Goal: Navigation & Orientation: Find specific page/section

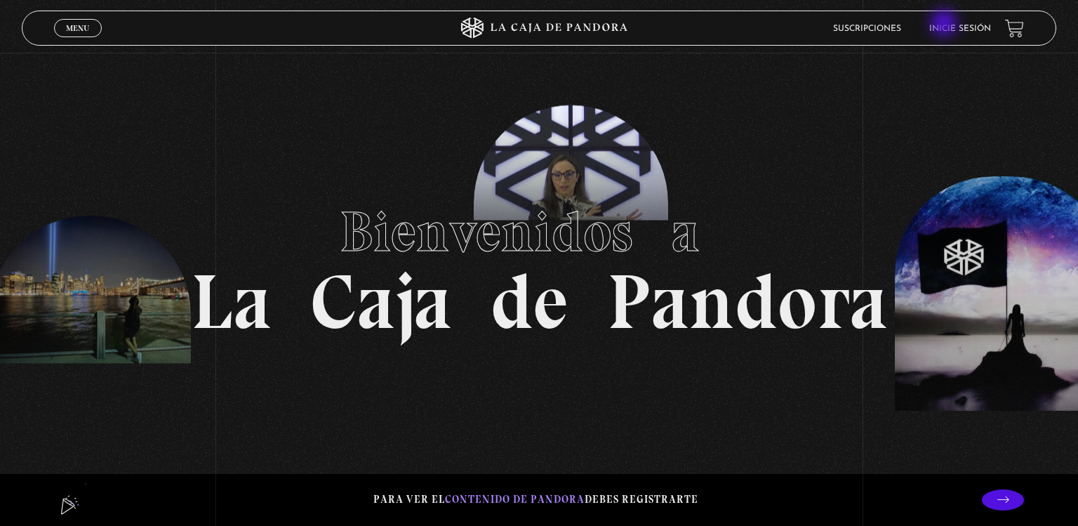
click at [946, 25] on link "Inicie sesión" at bounding box center [960, 29] width 62 height 8
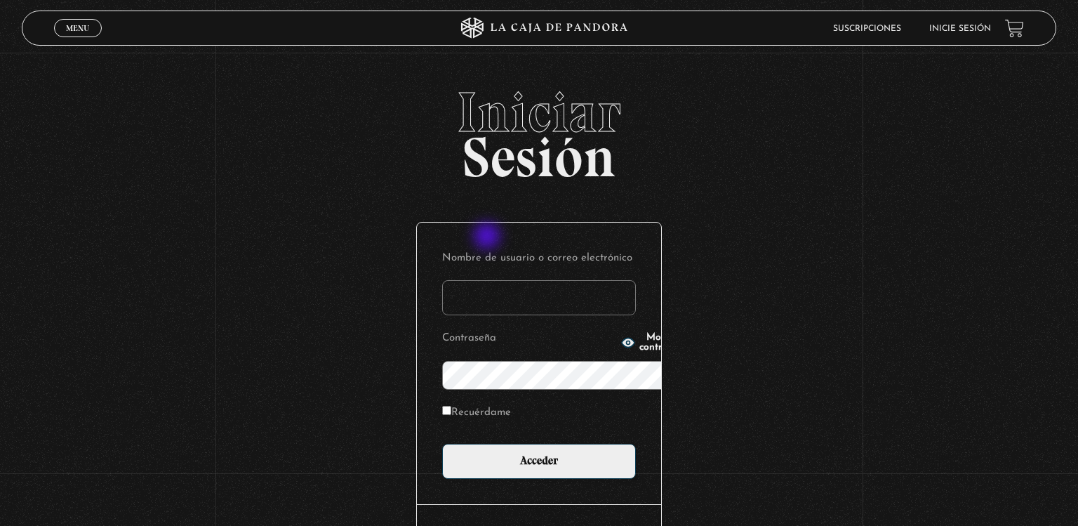
click at [489, 280] on input "Nombre de usuario o correo electrónico" at bounding box center [539, 297] width 194 height 35
type input "carol.cyr@hotmail.com"
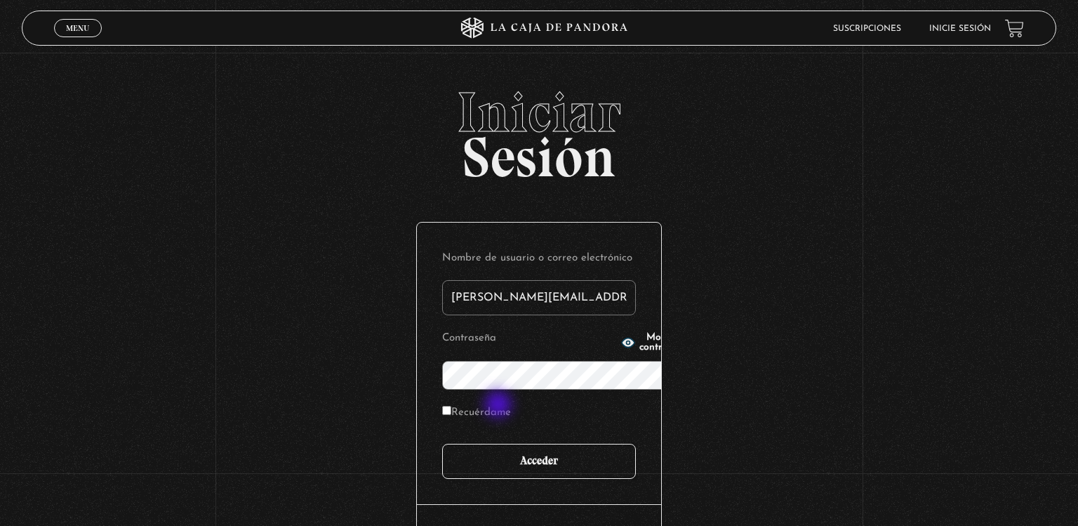
click at [500, 444] on input "Acceder" at bounding box center [539, 461] width 194 height 35
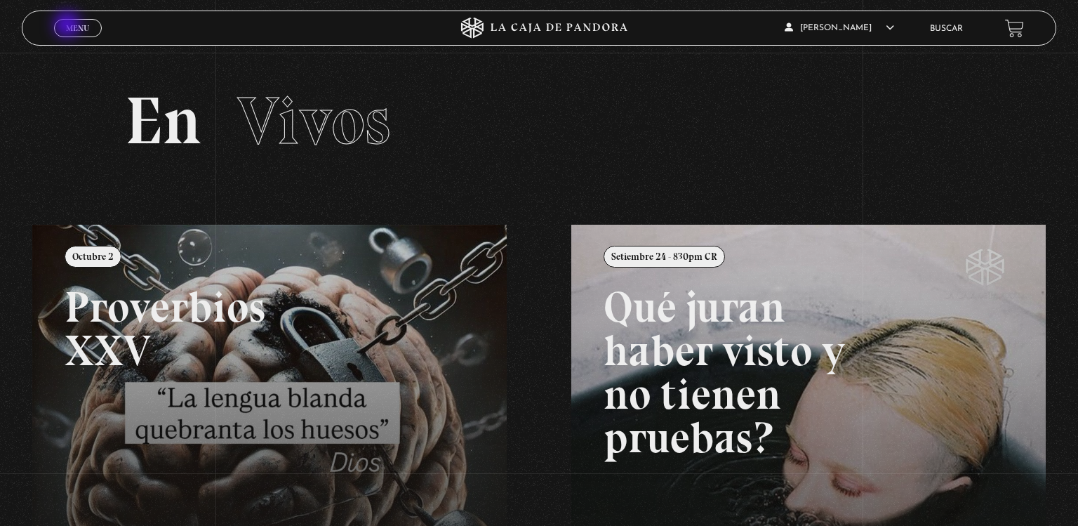
click at [69, 26] on span "Menu" at bounding box center [77, 28] width 23 height 8
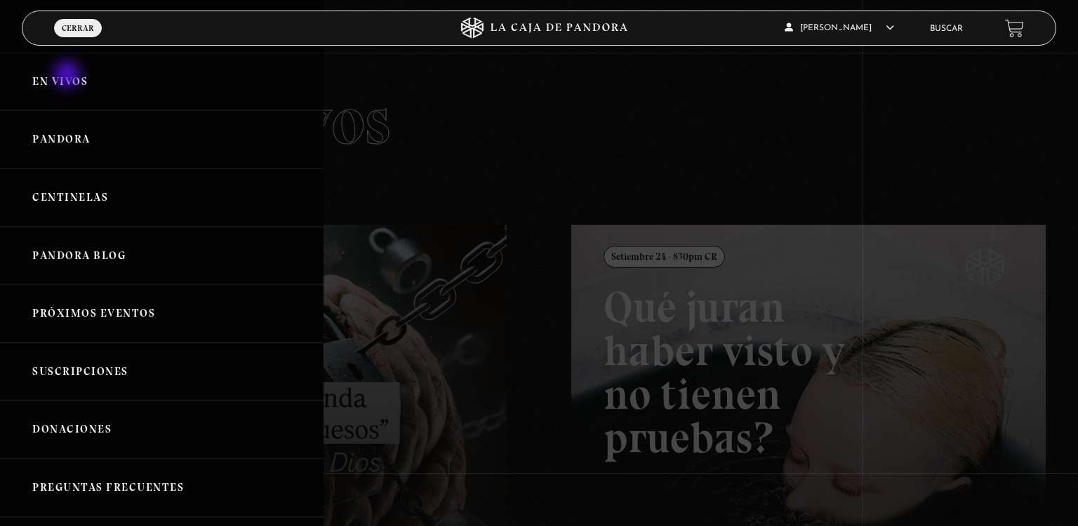
click at [69, 76] on link "En vivos" at bounding box center [162, 82] width 324 height 58
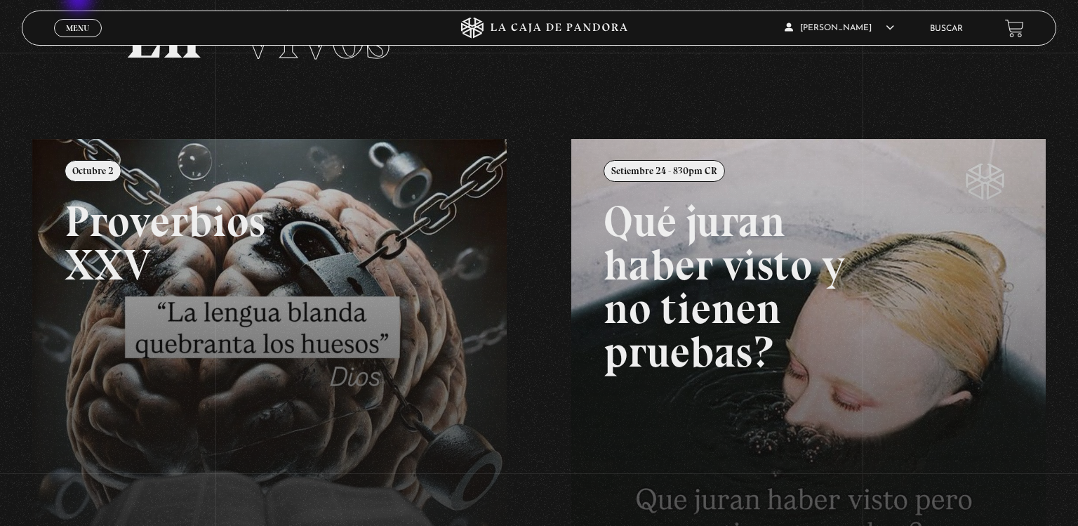
scroll to position [20, 0]
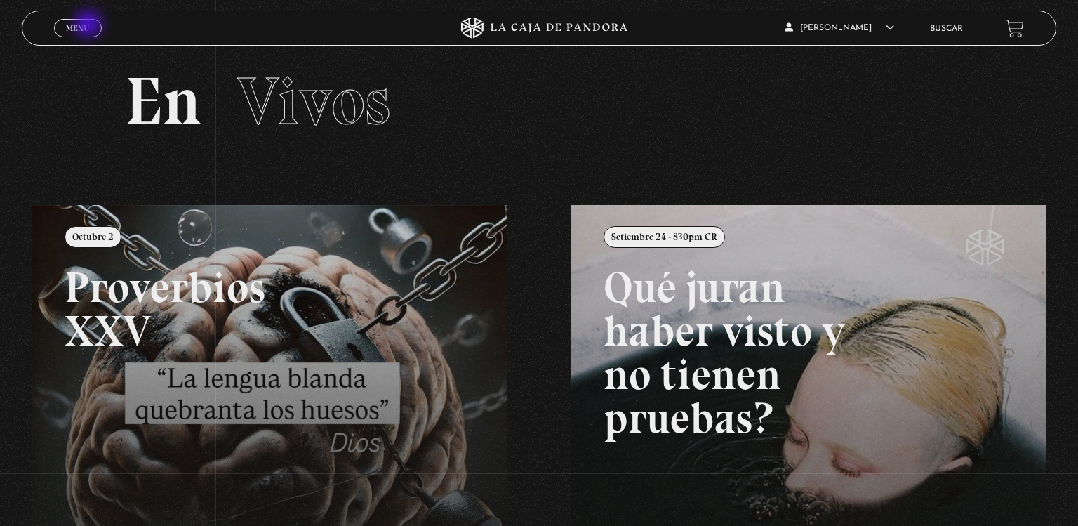
click at [89, 25] on span "Menu" at bounding box center [77, 28] width 23 height 8
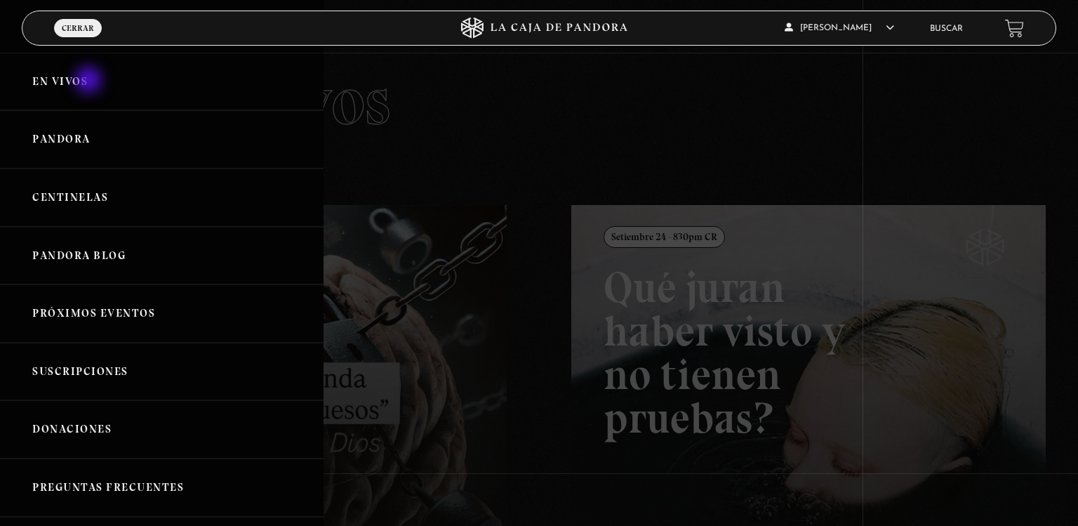
click at [90, 81] on link "En vivos" at bounding box center [162, 82] width 324 height 58
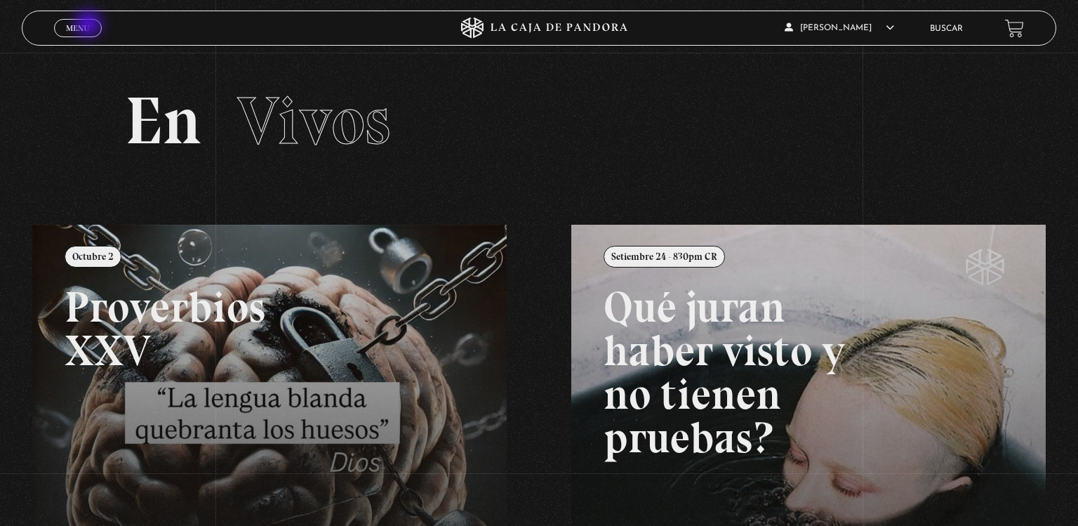
click at [89, 25] on span "Menu" at bounding box center [77, 28] width 23 height 8
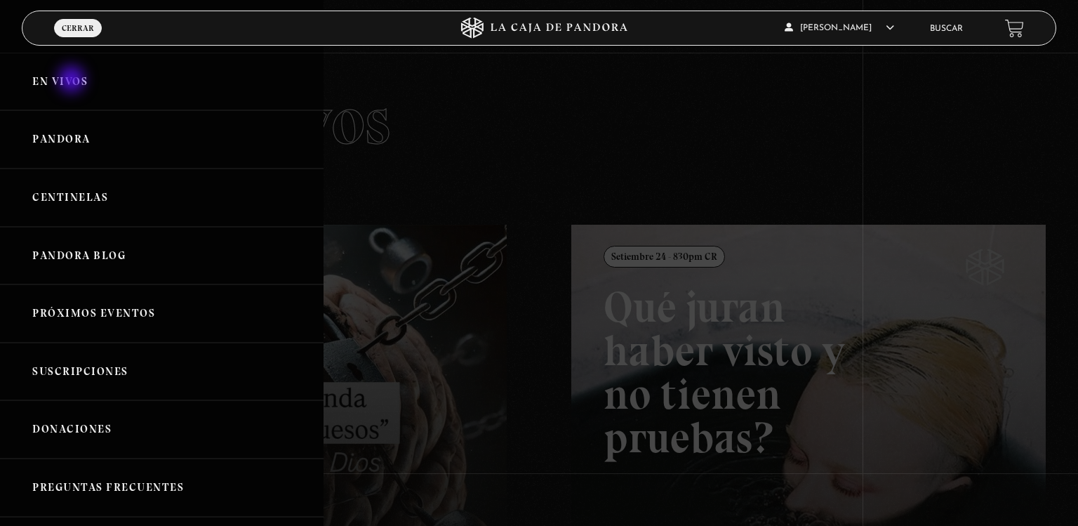
click at [73, 81] on link "En vivos" at bounding box center [162, 82] width 324 height 58
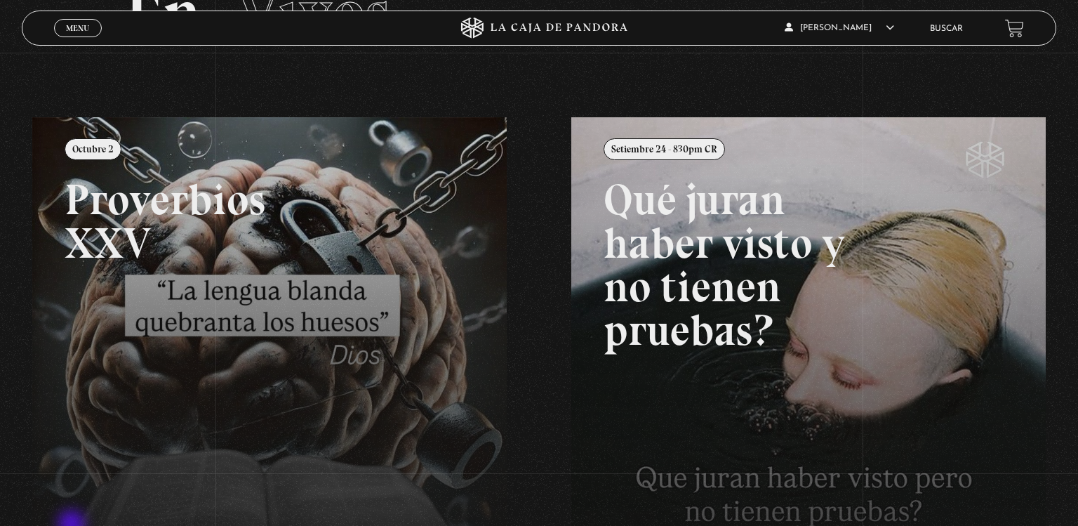
scroll to position [334, 0]
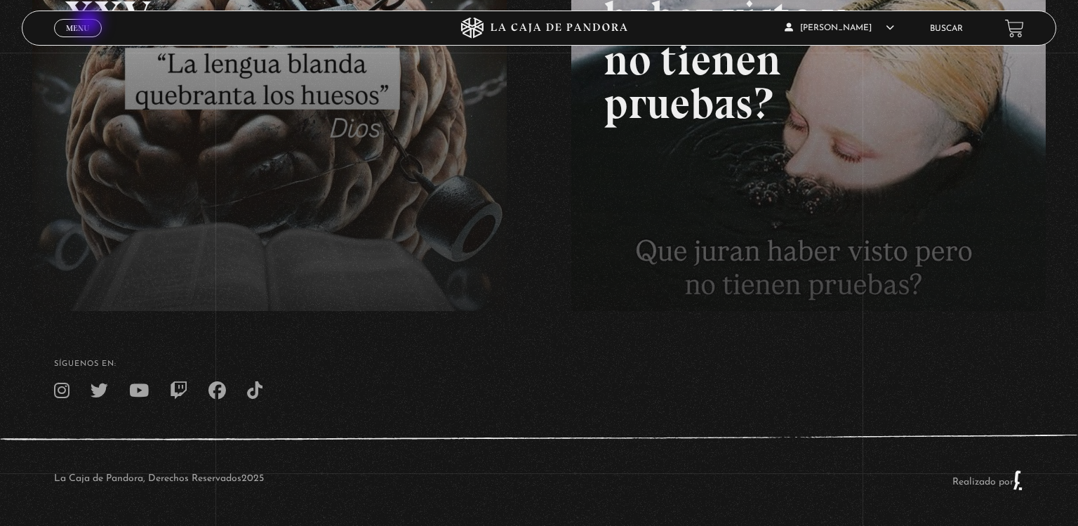
click at [89, 24] on span "Menu" at bounding box center [77, 28] width 23 height 8
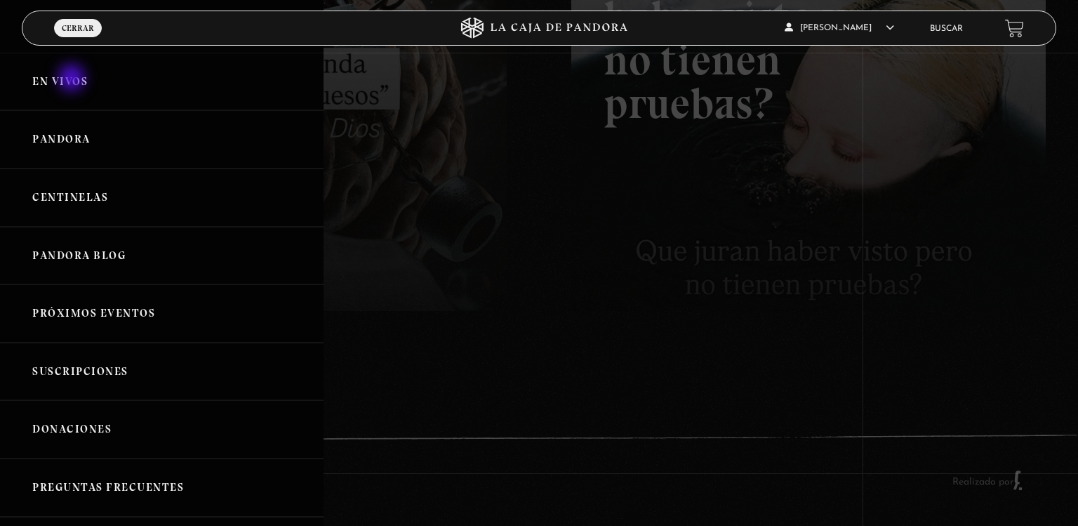
click at [73, 79] on link "En vivos" at bounding box center [162, 82] width 324 height 58
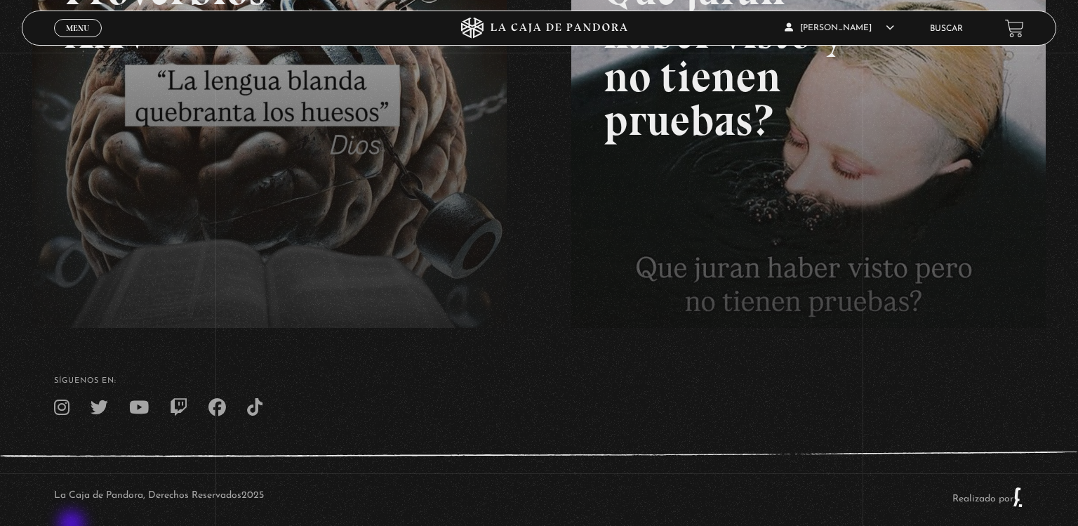
scroll to position [334, 0]
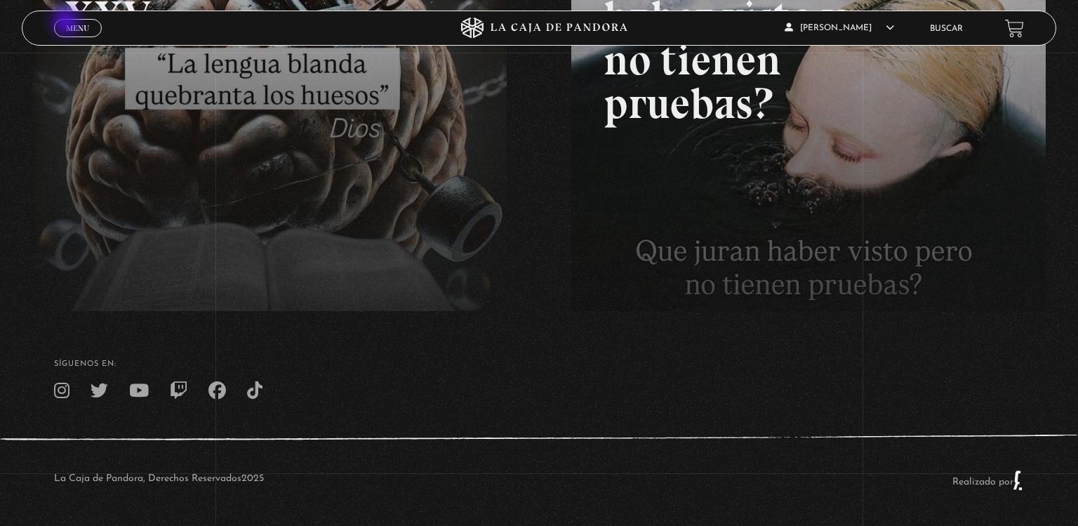
click at [67, 24] on span "Menu" at bounding box center [77, 28] width 23 height 8
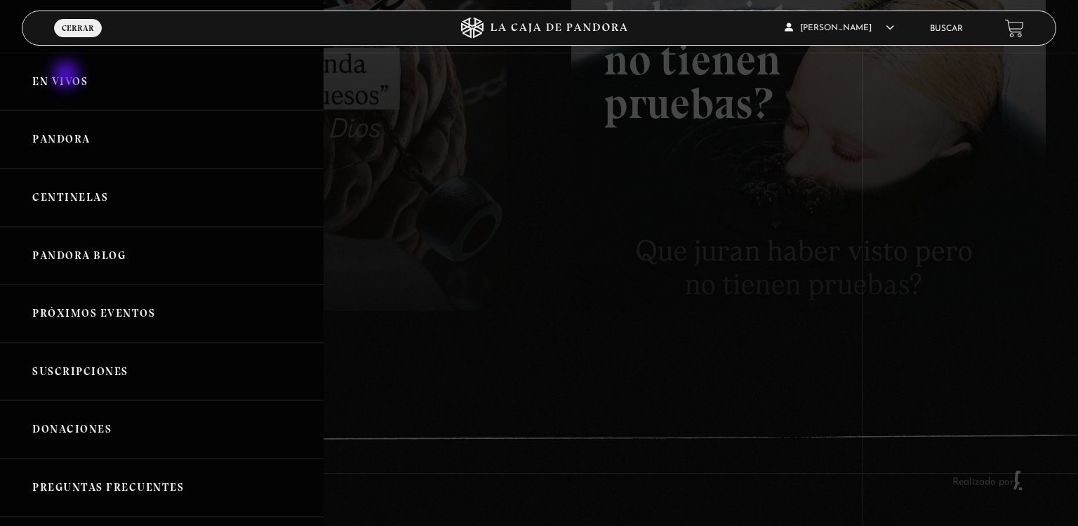
click at [67, 76] on link "En vivos" at bounding box center [162, 82] width 324 height 58
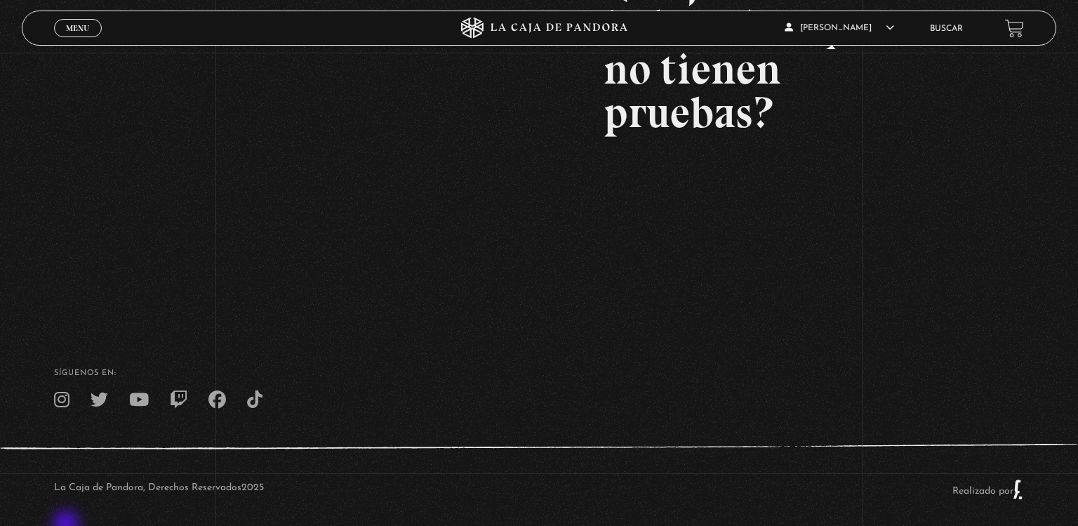
scroll to position [334, 0]
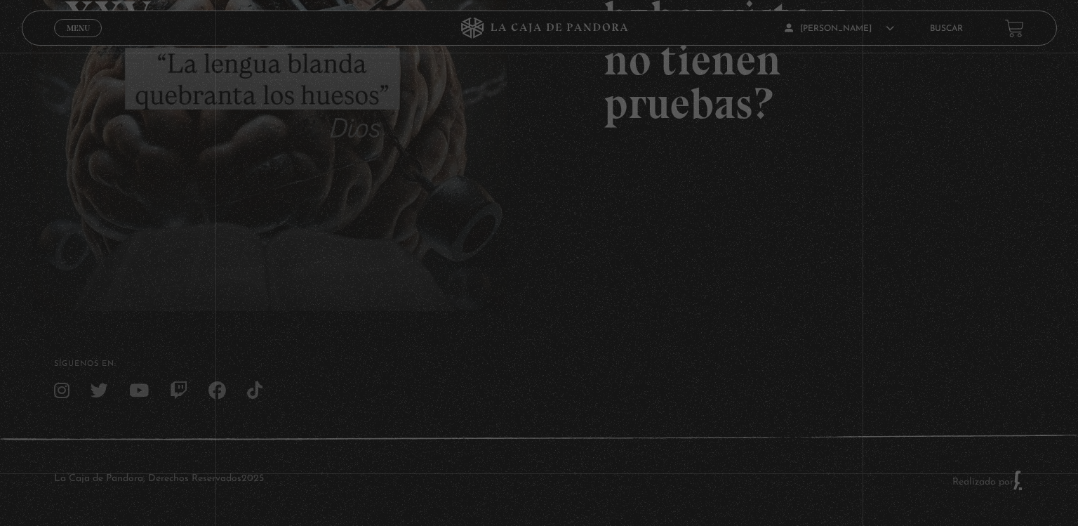
scroll to position [334, 0]
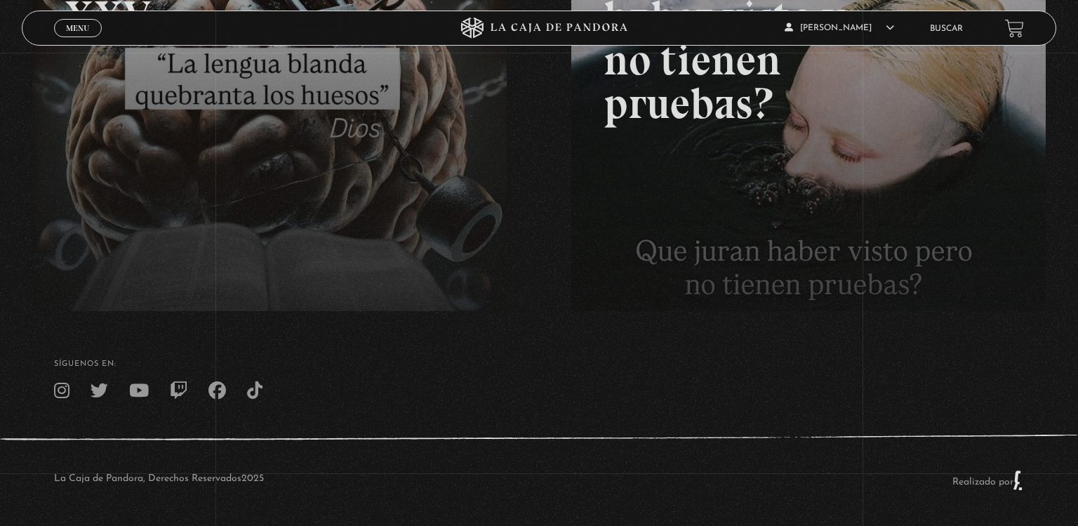
scroll to position [334, 0]
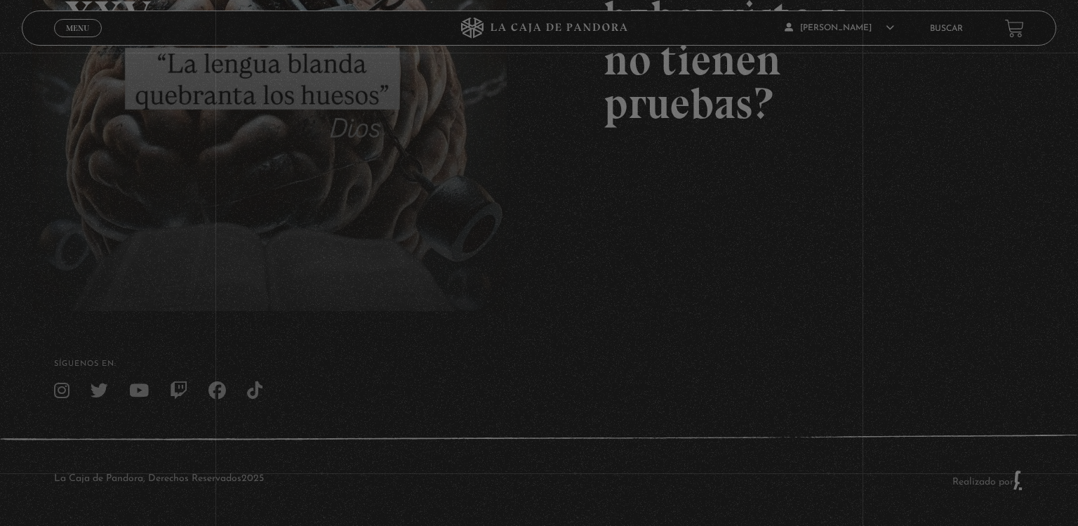
scroll to position [334, 0]
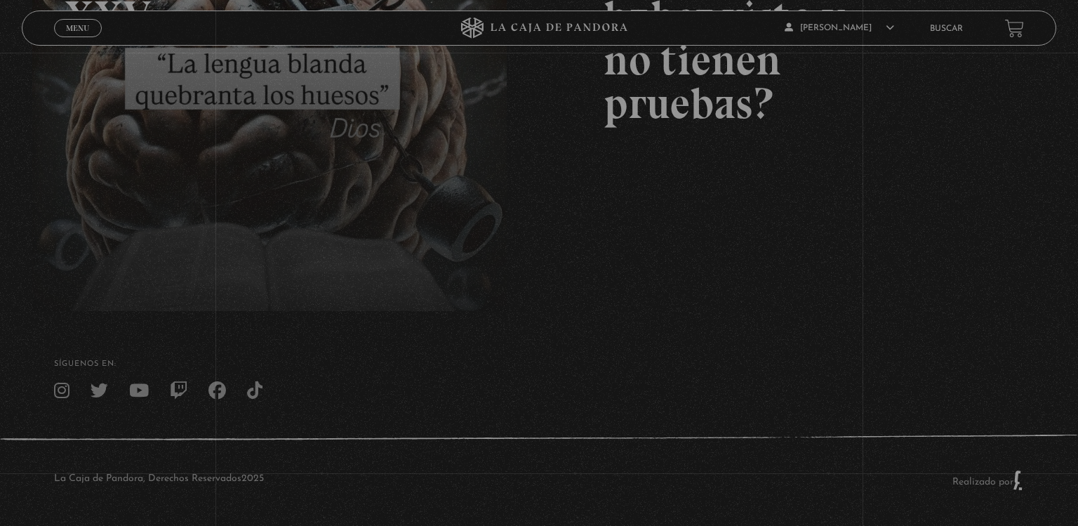
scroll to position [334, 0]
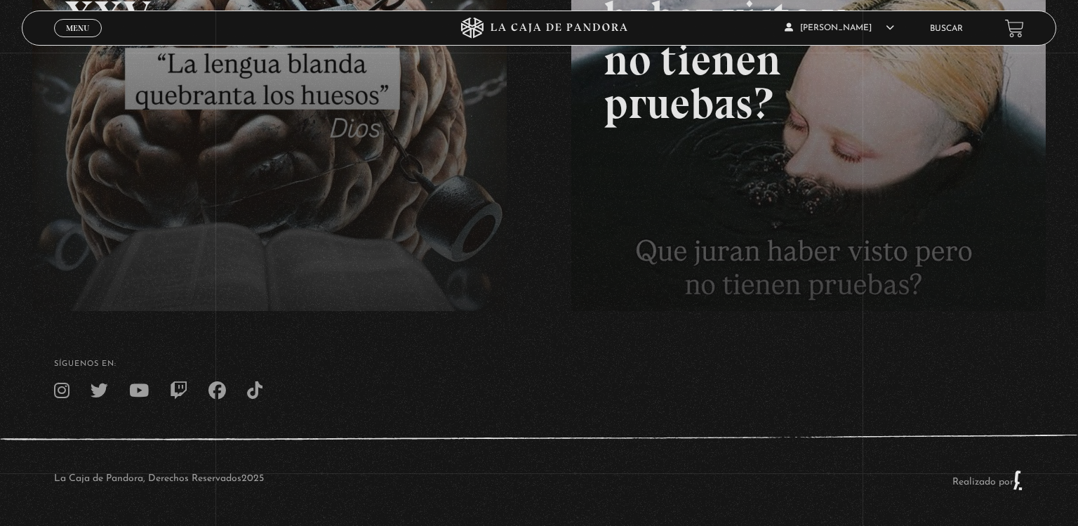
scroll to position [334, 0]
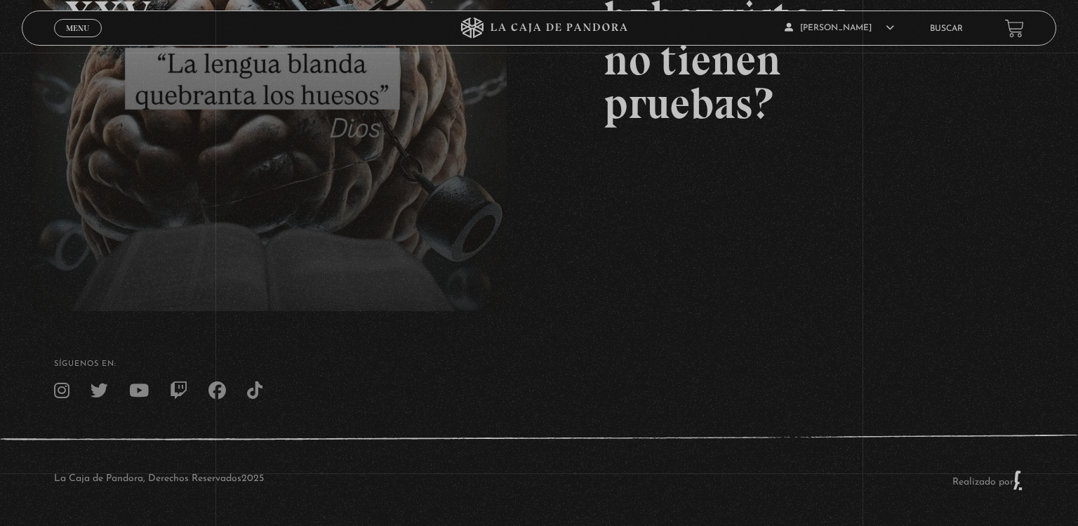
scroll to position [334, 0]
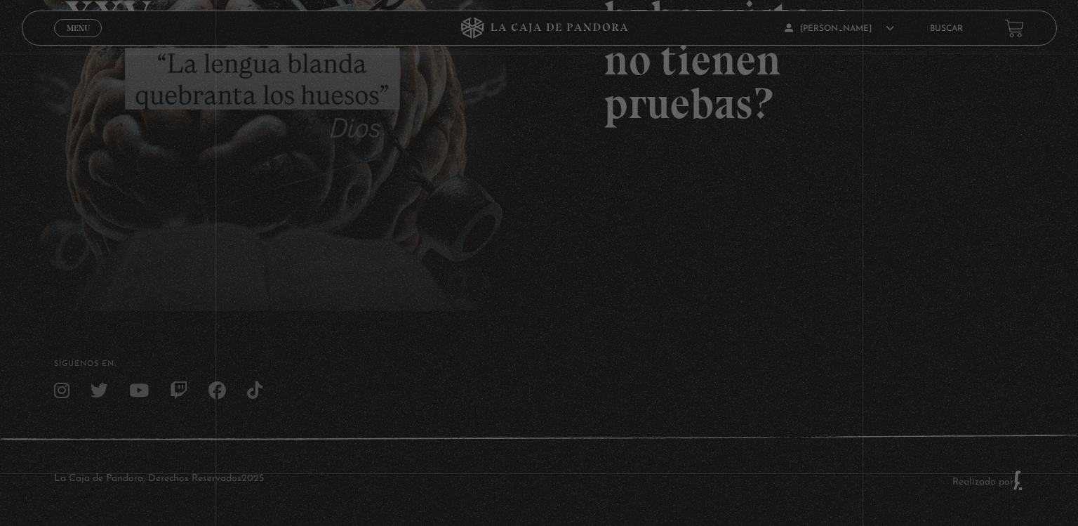
scroll to position [334, 0]
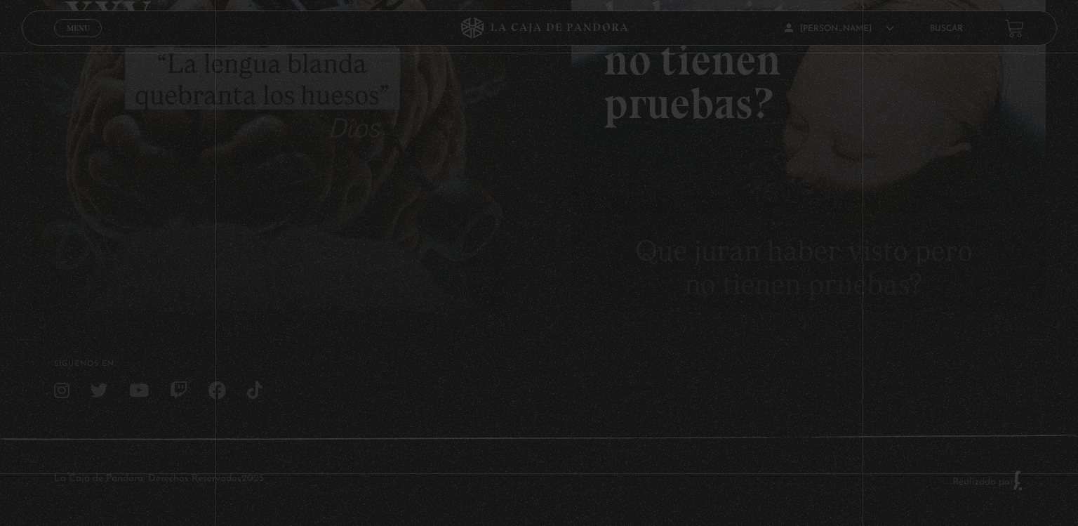
scroll to position [334, 0]
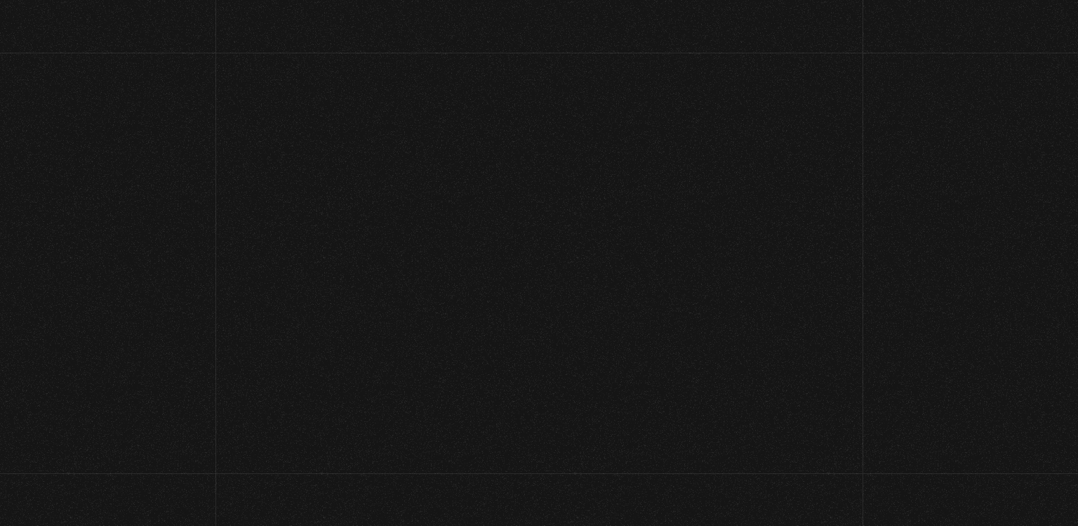
scroll to position [334, 0]
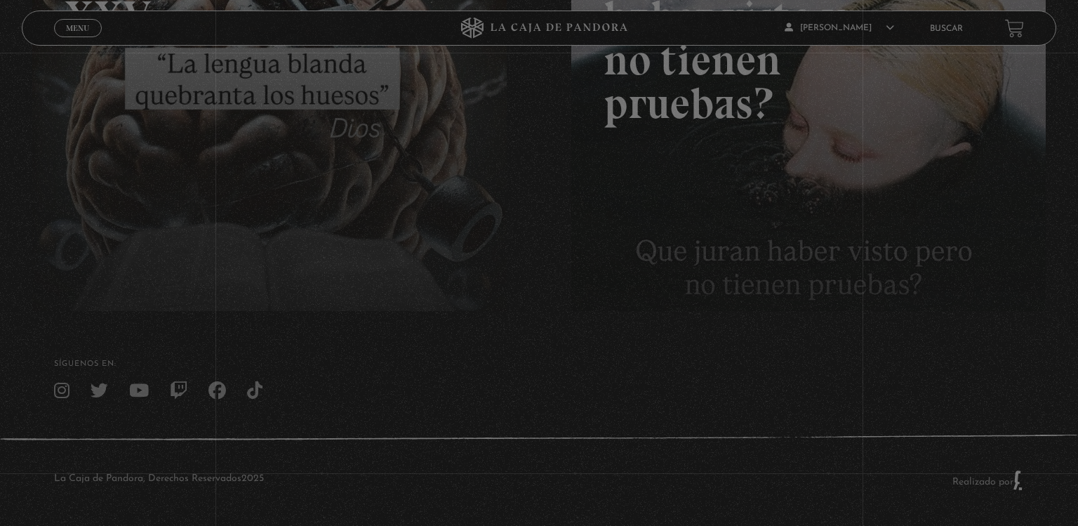
scroll to position [334, 0]
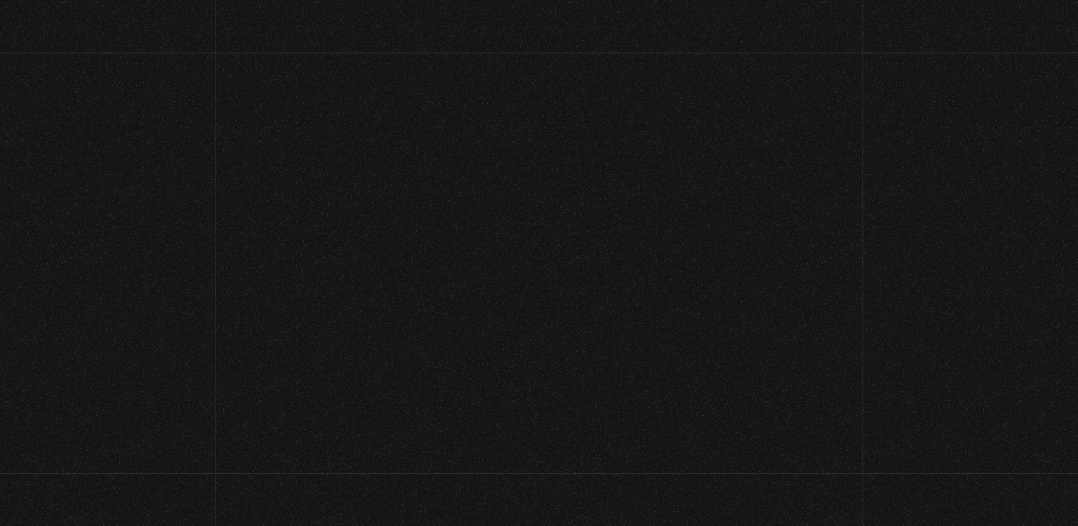
scroll to position [334, 0]
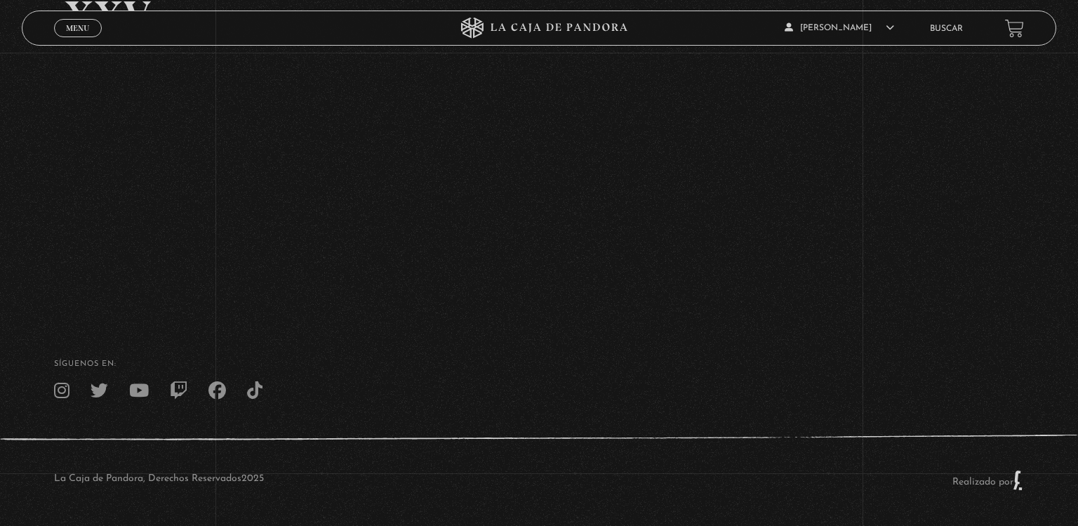
scroll to position [334, 0]
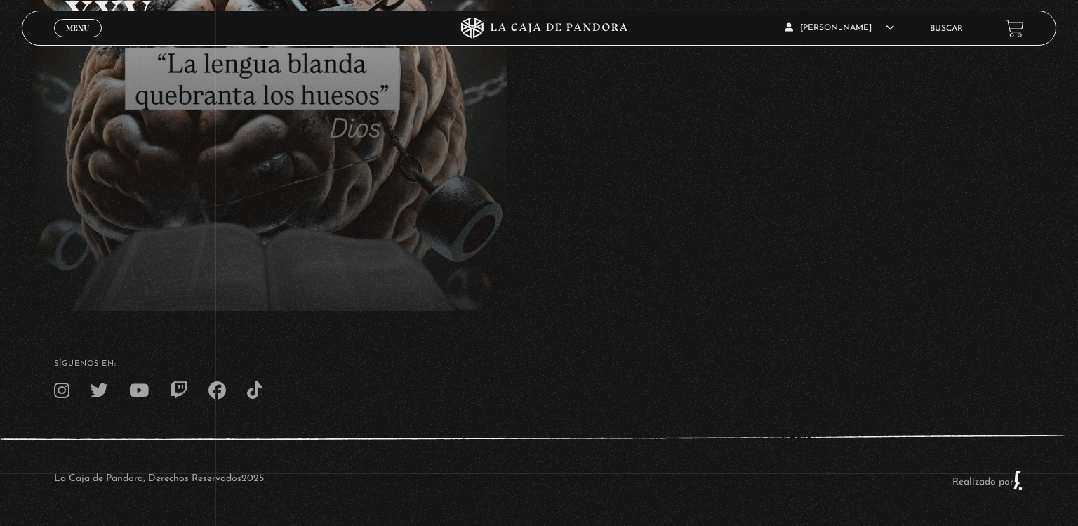
scroll to position [334, 0]
